Goal: Task Accomplishment & Management: Manage account settings

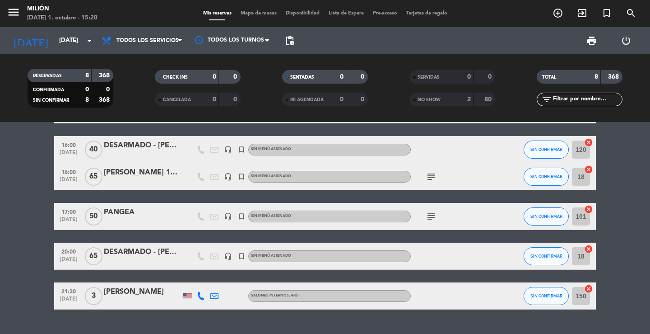
scroll to position [135, 0]
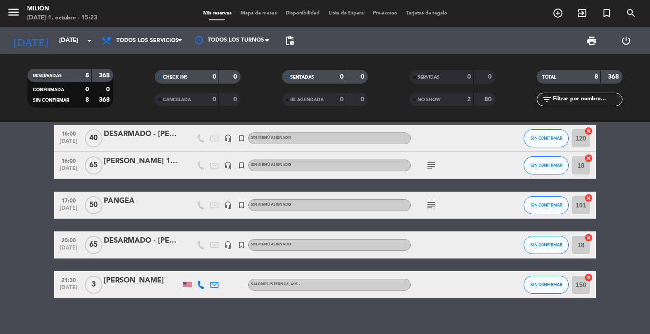
click at [429, 206] on icon "subject" at bounding box center [431, 204] width 11 height 11
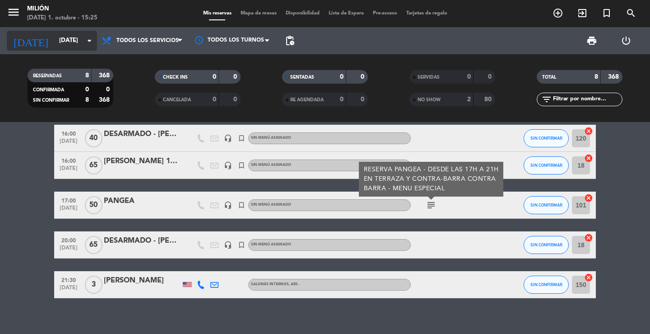
click at [63, 40] on input "[DATE]" at bounding box center [94, 40] width 79 height 16
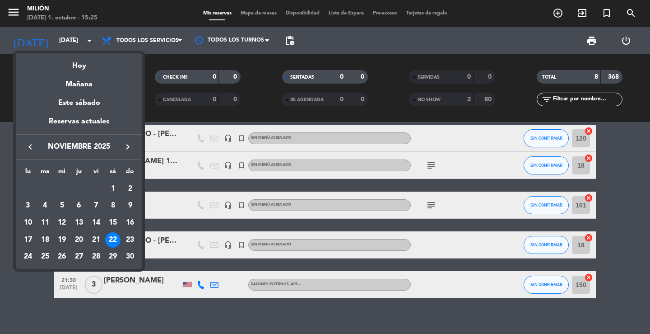
click at [32, 144] on icon "keyboard_arrow_left" at bounding box center [30, 146] width 11 height 11
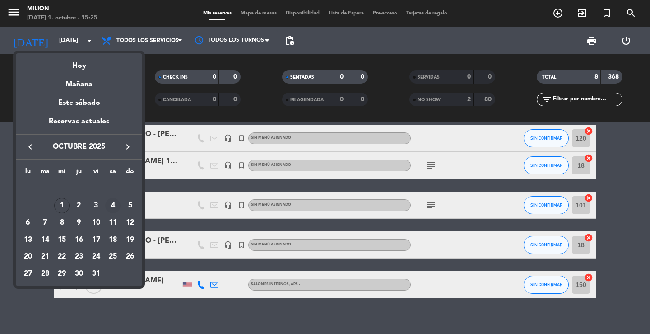
click at [115, 203] on div "4" at bounding box center [112, 205] width 15 height 15
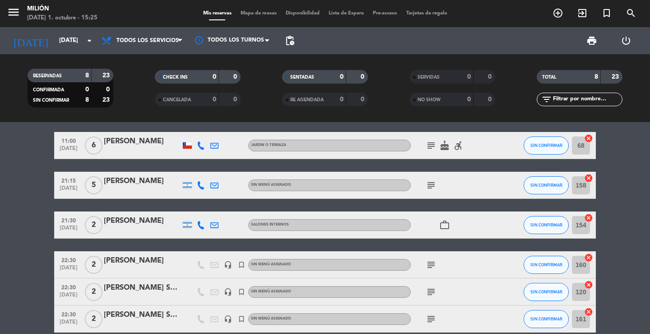
scroll to position [0, 0]
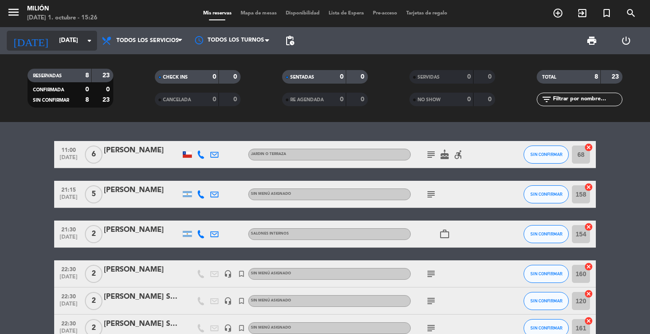
click at [74, 38] on input "[DATE]" at bounding box center [94, 40] width 79 height 16
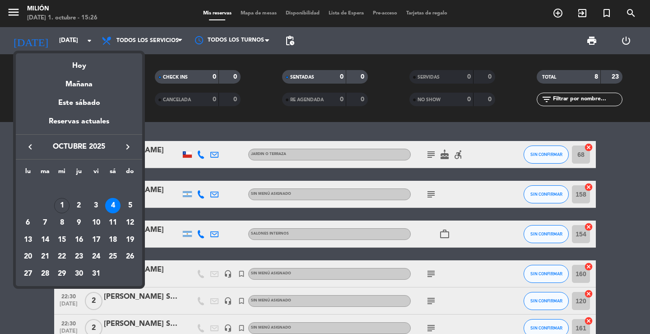
click at [128, 144] on icon "keyboard_arrow_right" at bounding box center [127, 146] width 11 height 11
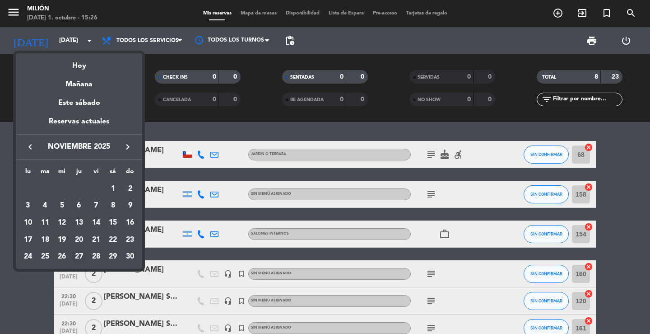
click at [79, 254] on div "27" at bounding box center [78, 256] width 15 height 15
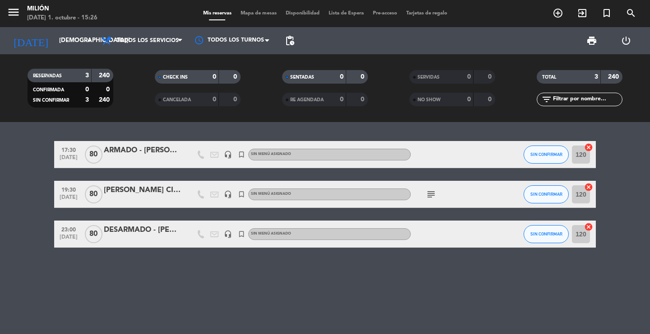
click at [431, 190] on icon "subject" at bounding box center [431, 194] width 11 height 11
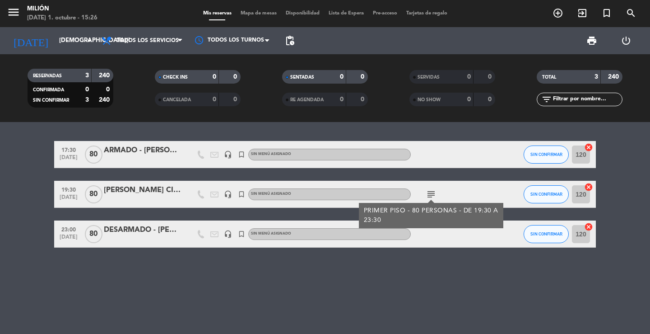
click at [431, 195] on icon "subject" at bounding box center [431, 194] width 11 height 11
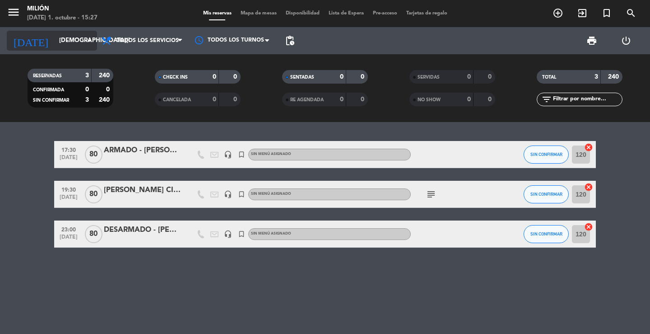
click at [70, 41] on input "[DEMOGRAPHIC_DATA][DATE]" at bounding box center [94, 40] width 79 height 16
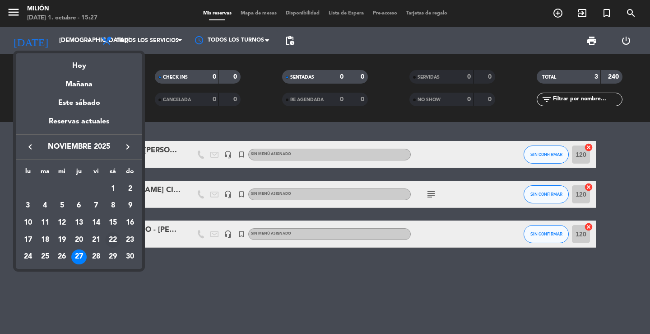
click at [111, 240] on div "22" at bounding box center [112, 239] width 15 height 15
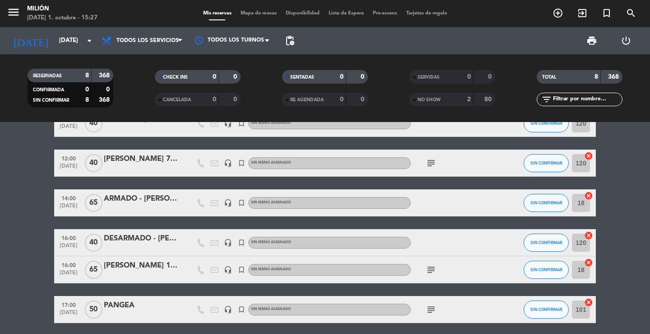
scroll to position [45, 0]
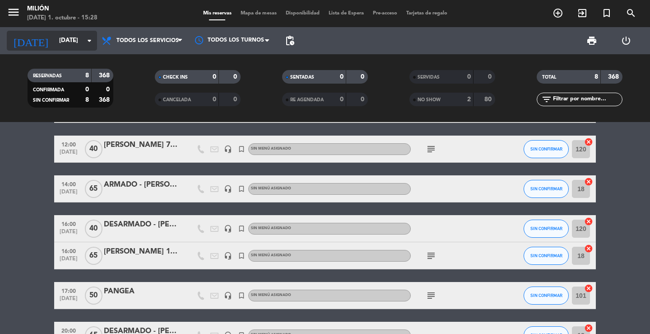
click at [61, 41] on input "[DATE]" at bounding box center [94, 40] width 79 height 16
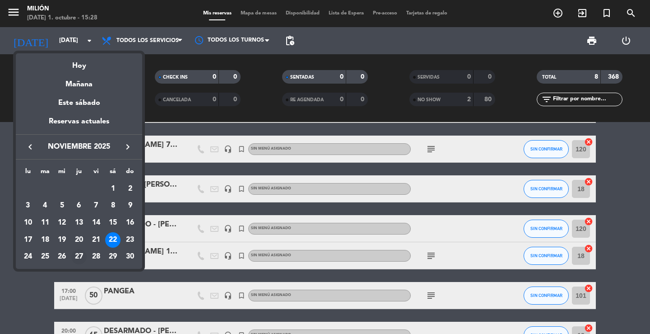
click at [77, 254] on div "27" at bounding box center [78, 256] width 15 height 15
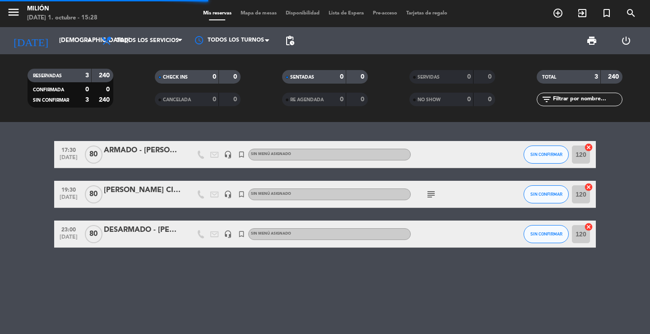
scroll to position [0, 0]
click at [430, 195] on icon "subject" at bounding box center [431, 194] width 11 height 11
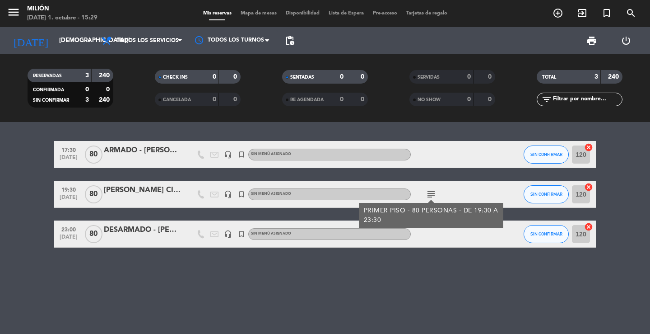
click at [430, 195] on icon "subject" at bounding box center [431, 194] width 11 height 11
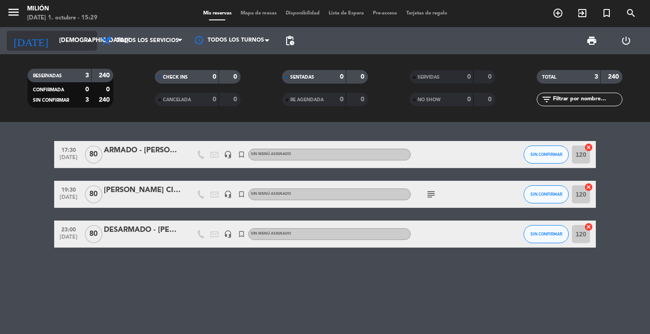
click at [86, 40] on icon "arrow_drop_down" at bounding box center [89, 40] width 11 height 11
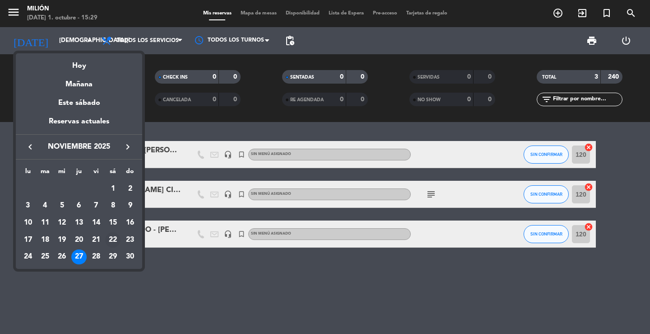
click at [112, 240] on div "22" at bounding box center [112, 239] width 15 height 15
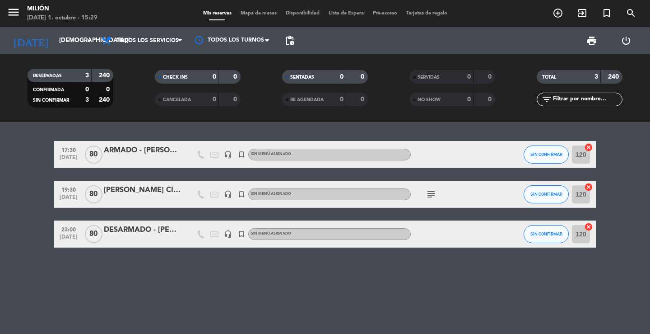
type input "[DATE]"
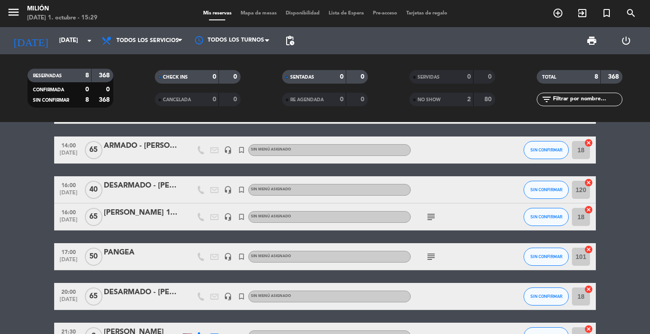
scroll to position [100, 0]
